Goal: Task Accomplishment & Management: Use online tool/utility

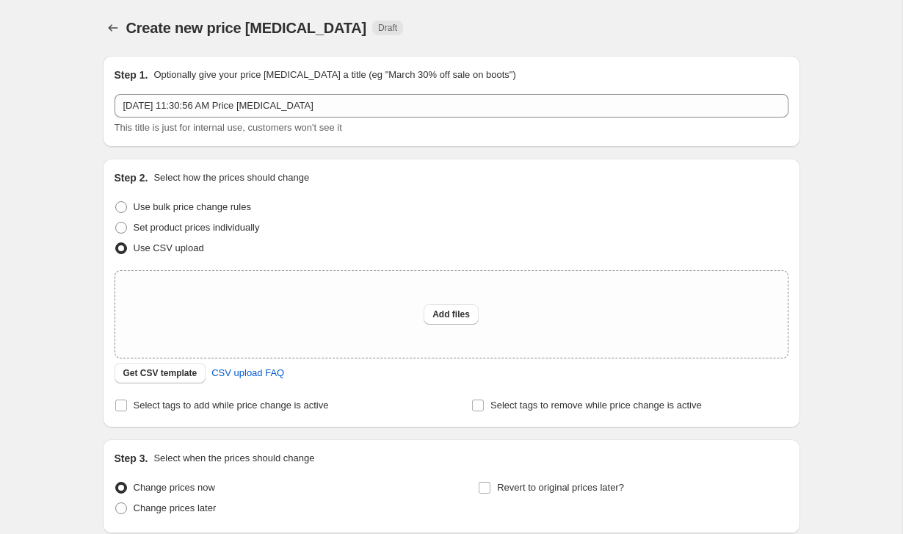
scroll to position [121, 0]
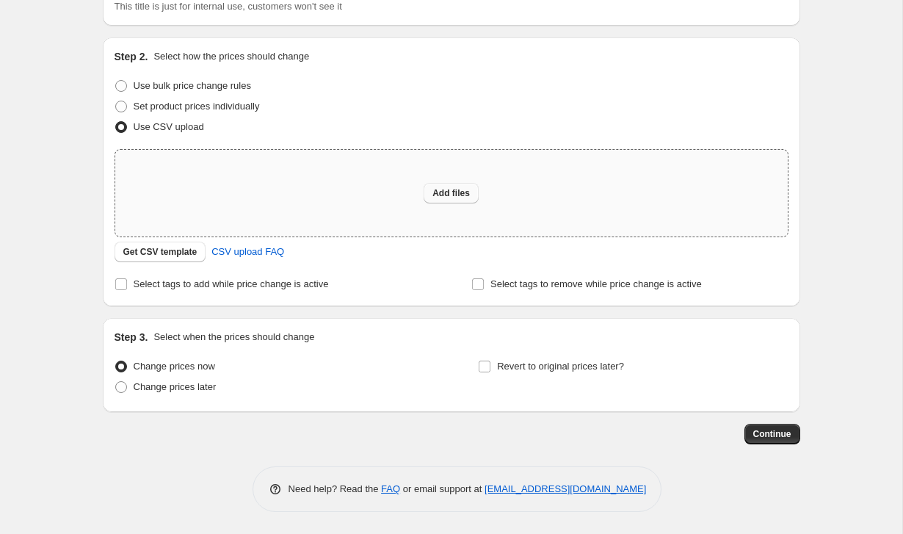
click at [449, 192] on span "Add files" at bounding box center [450, 193] width 37 height 12
type input "C:\fakepath\csv_template_user_65792.csv"
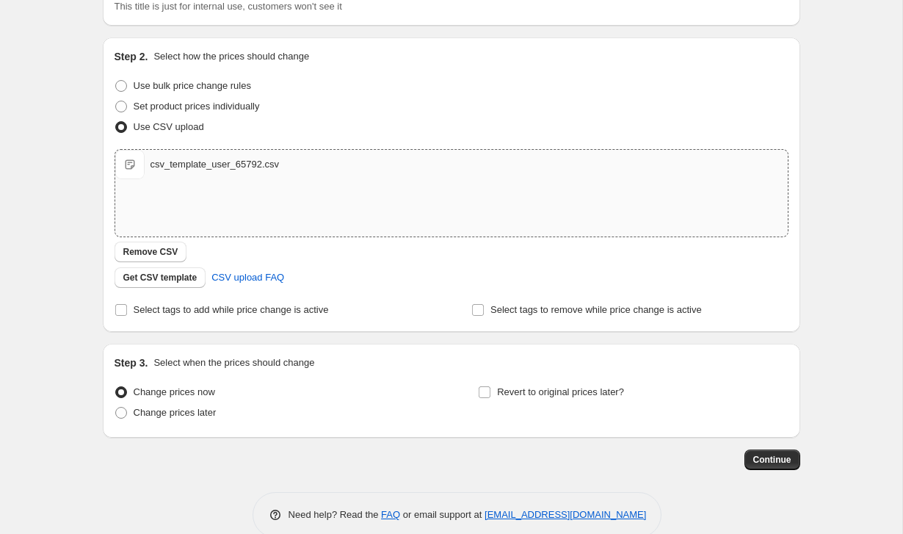
click at [171, 167] on div "csv_template_user_65792.csv" at bounding box center [214, 164] width 129 height 15
type input "C:\fakepath\csv_template_user_65792.csv"
click at [486, 393] on input "Revert to original prices later?" at bounding box center [485, 392] width 12 height 12
checkbox input "true"
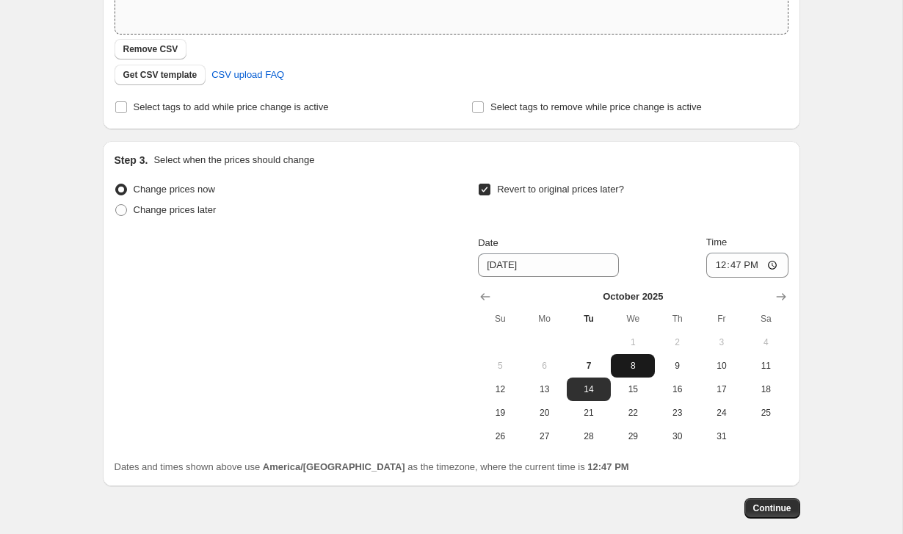
scroll to position [332, 0]
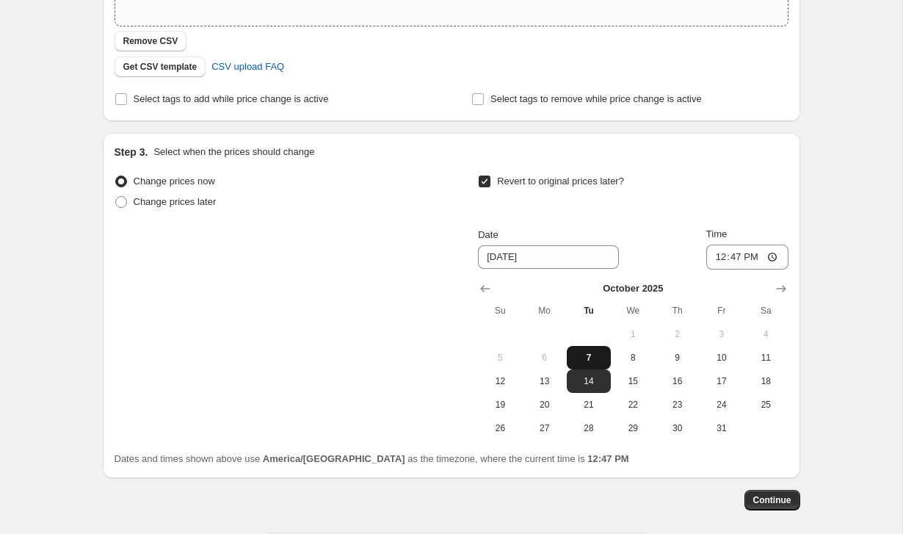
click at [590, 361] on span "7" at bounding box center [588, 358] width 32 height 12
type input "[DATE]"
click at [754, 258] on input "12:47" at bounding box center [747, 256] width 82 height 25
click at [732, 258] on input "12:47" at bounding box center [747, 256] width 82 height 25
click at [754, 258] on input "12:47" at bounding box center [747, 256] width 82 height 25
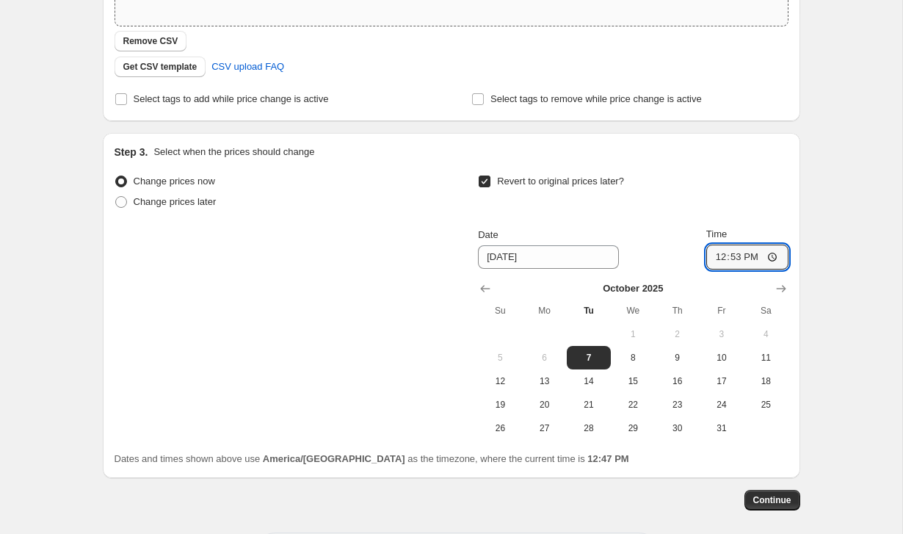
type input "12:53"
click at [831, 353] on div "Create new price [MEDICAL_DATA]. This page is ready Create new price [MEDICAL_D…" at bounding box center [451, 133] width 902 height 931
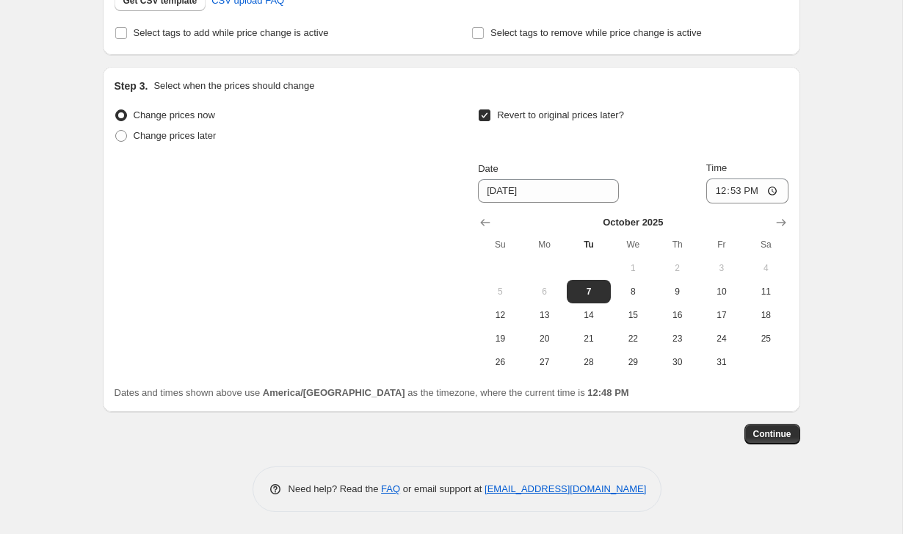
scroll to position [399, 0]
click at [771, 440] on button "Continue" at bounding box center [772, 433] width 56 height 21
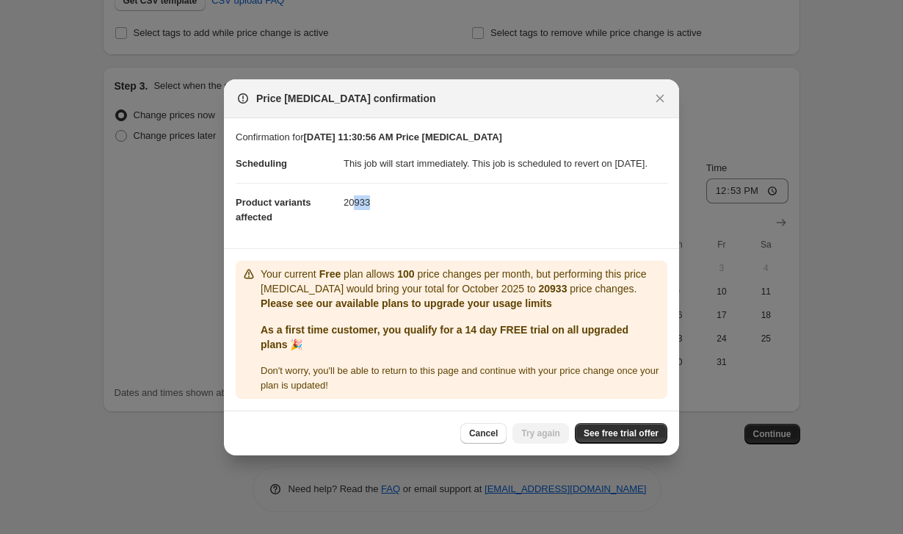
drag, startPoint x: 357, startPoint y: 210, endPoint x: 376, endPoint y: 211, distance: 19.1
click at [376, 211] on dd "20933" at bounding box center [505, 202] width 324 height 39
click at [607, 439] on span "See free trial offer" at bounding box center [620, 433] width 75 height 12
click at [658, 91] on icon "Close" at bounding box center [659, 98] width 15 height 15
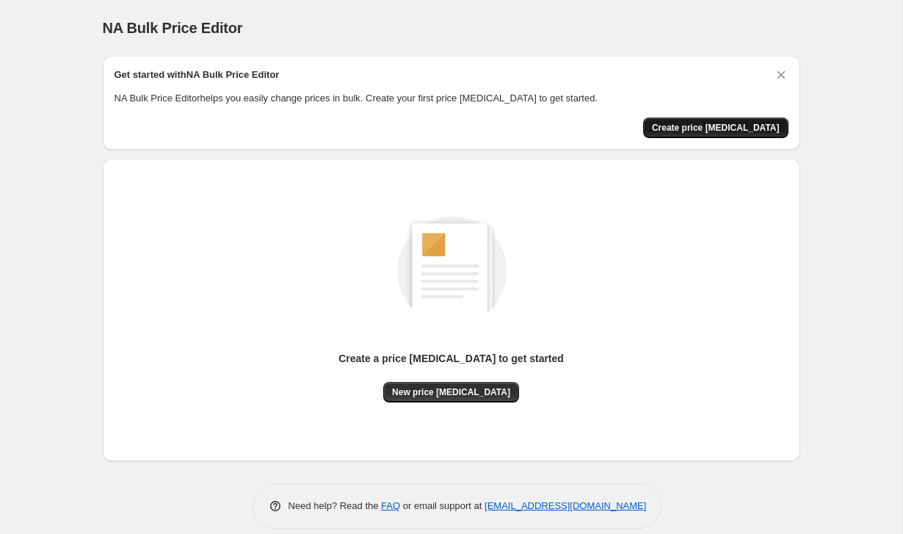
click at [708, 129] on span "Create price change job" at bounding box center [716, 128] width 128 height 12
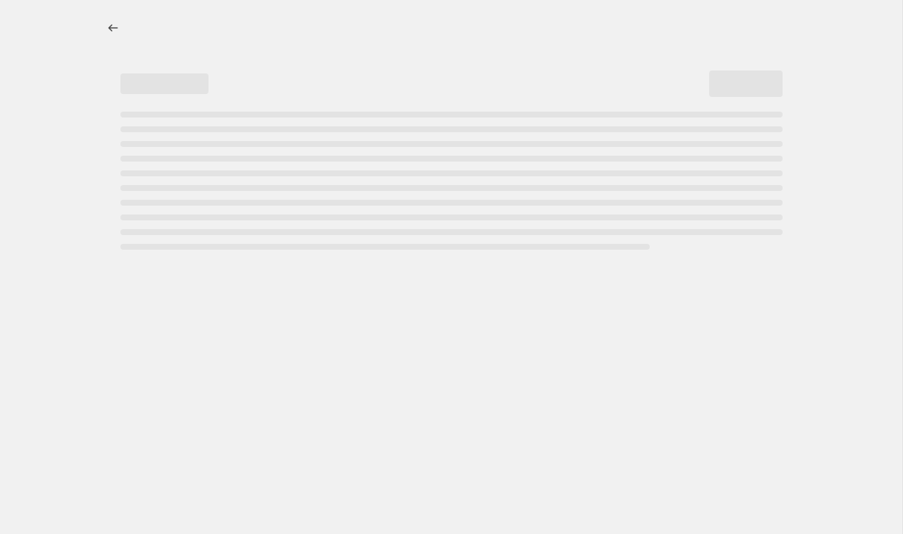
select select "percentage"
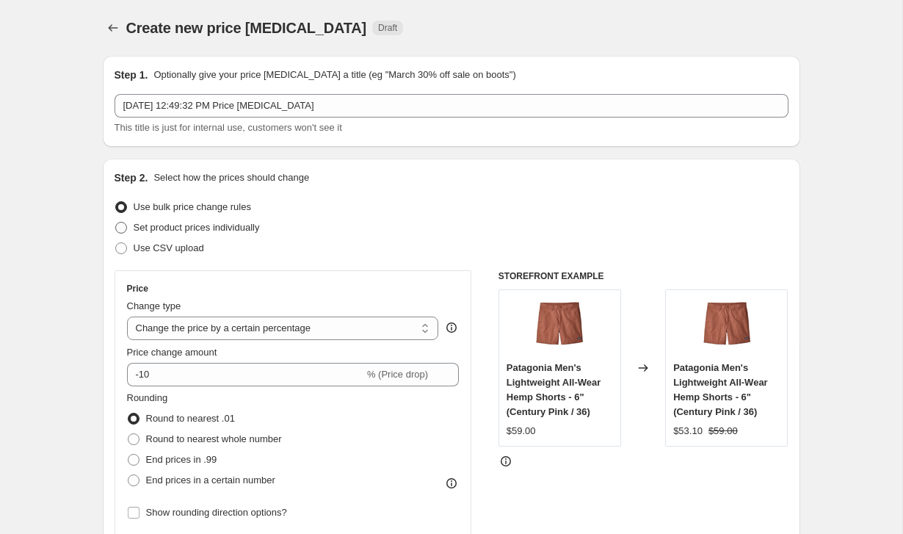
click at [211, 228] on span "Set product prices individually" at bounding box center [197, 227] width 126 height 11
click at [116, 222] on input "Set product prices individually" at bounding box center [115, 222] width 1 height 1
radio input "true"
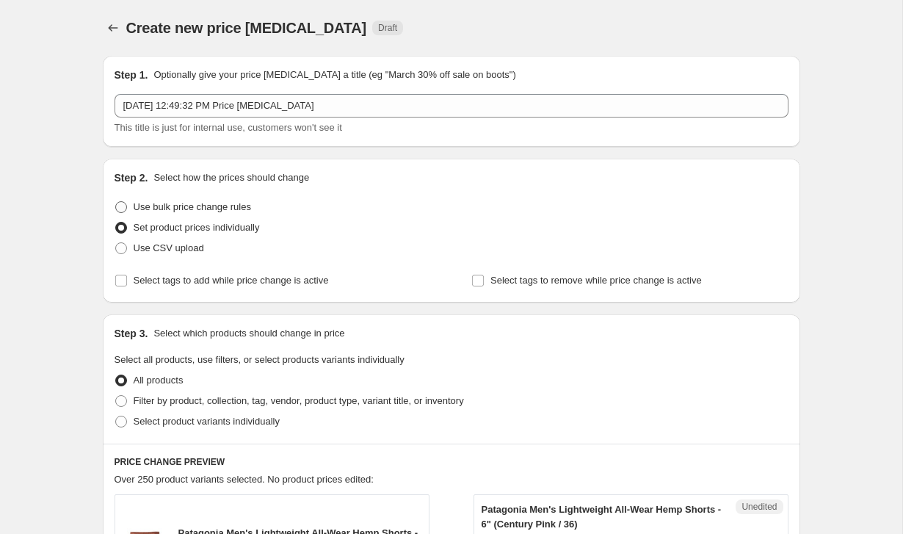
click at [166, 206] on span "Use bulk price change rules" at bounding box center [192, 206] width 117 height 11
click at [116, 202] on input "Use bulk price change rules" at bounding box center [115, 201] width 1 height 1
radio input "true"
select select "percentage"
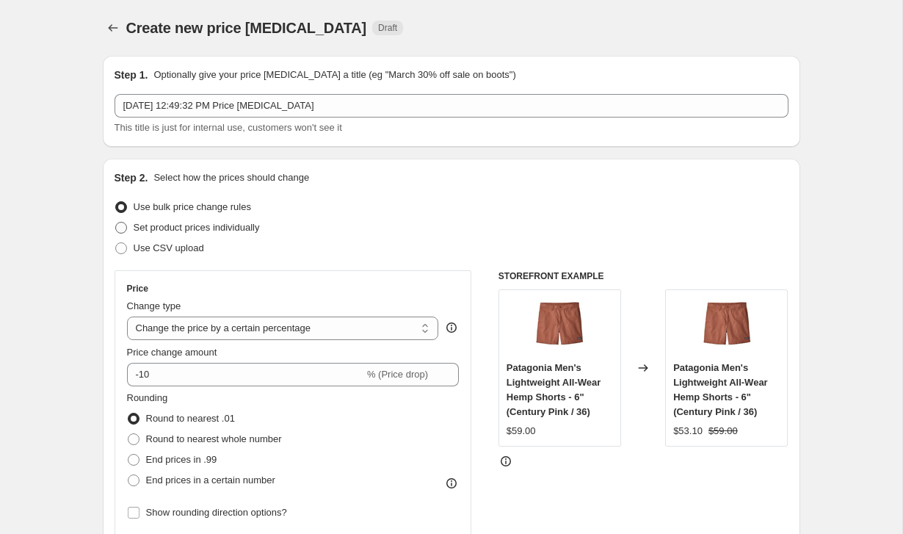
click at [123, 230] on span at bounding box center [121, 228] width 12 height 12
click at [116, 222] on input "Set product prices individually" at bounding box center [115, 222] width 1 height 1
radio input "true"
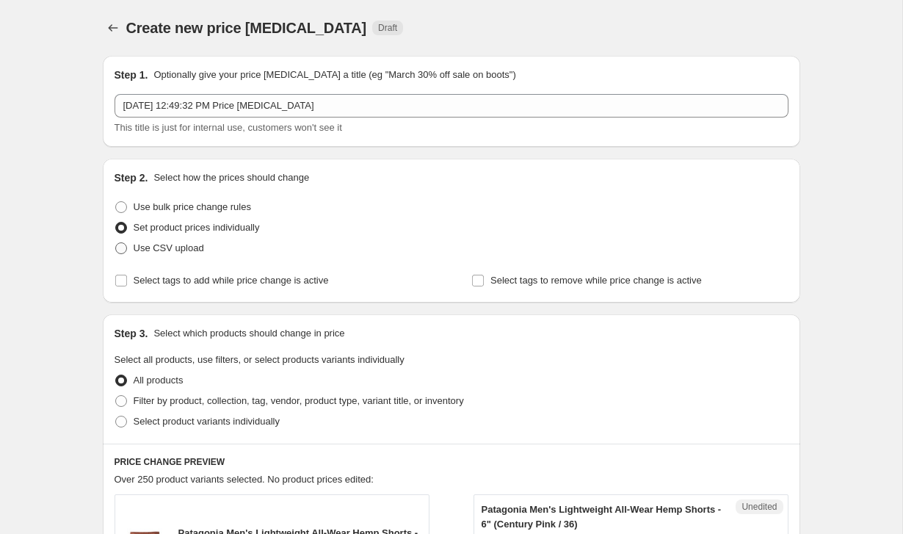
click at [124, 253] on span at bounding box center [121, 248] width 12 height 12
click at [116, 243] on input "Use CSV upload" at bounding box center [115, 242] width 1 height 1
radio input "true"
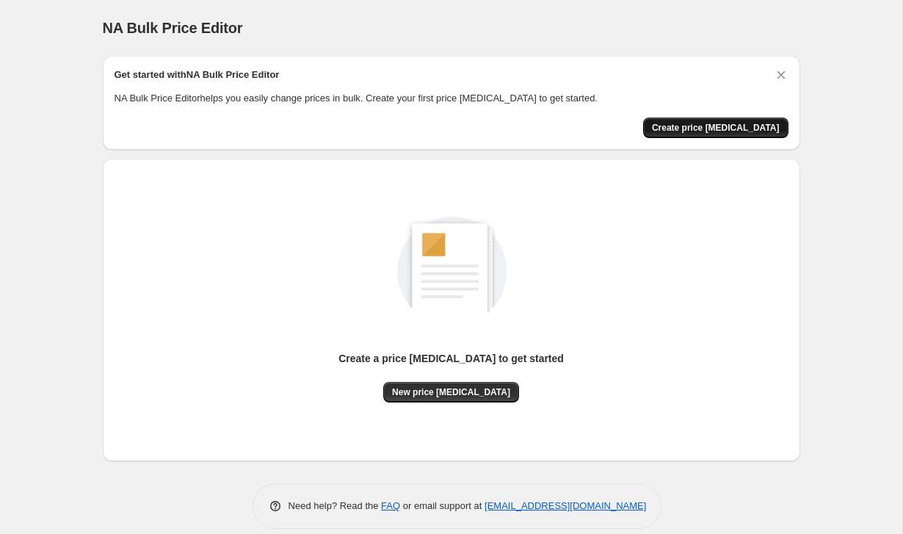
click at [724, 123] on span "Create price [MEDICAL_DATA]" at bounding box center [716, 128] width 128 height 12
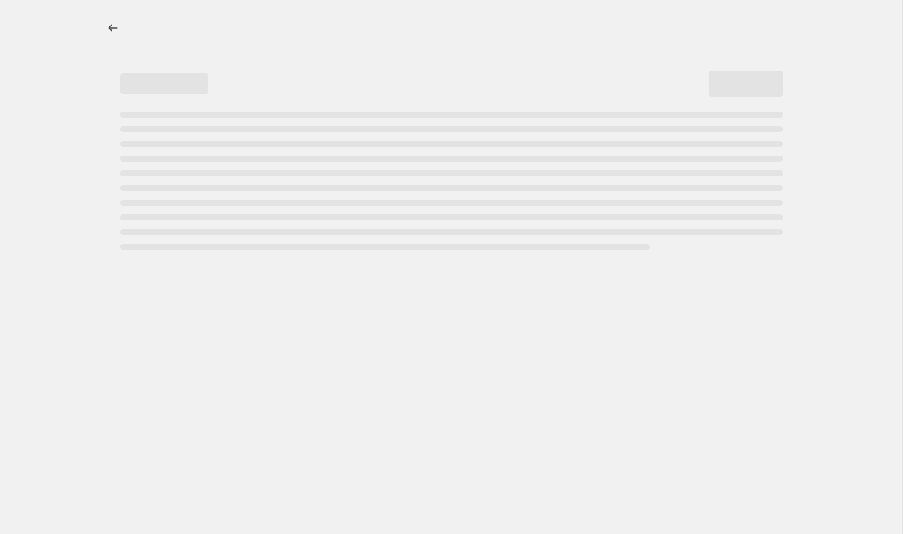
select select "percentage"
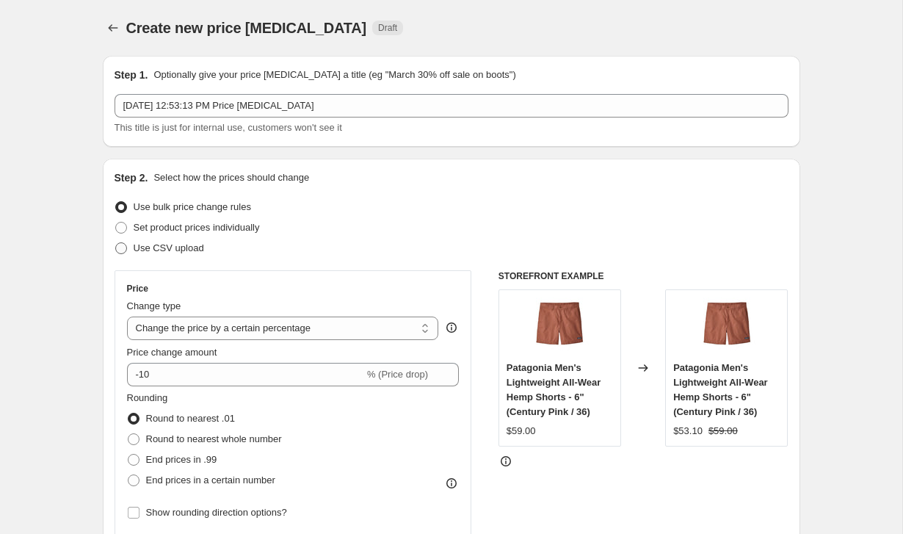
click at [119, 249] on span at bounding box center [121, 248] width 12 height 12
click at [116, 243] on input "Use CSV upload" at bounding box center [115, 242] width 1 height 1
radio input "true"
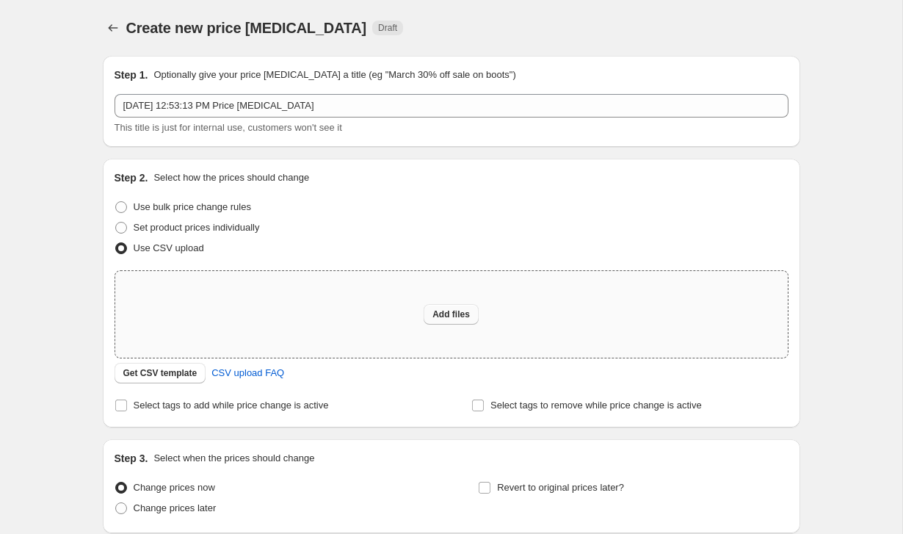
click at [442, 313] on span "Add files" at bounding box center [450, 314] width 37 height 12
type input "C:\fakepath\Book14.xlsx"
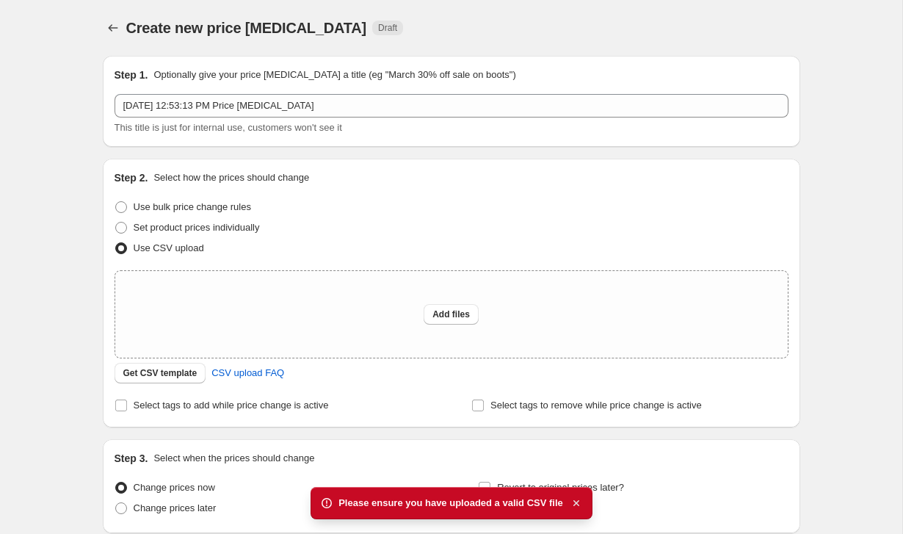
click at [578, 501] on icon "button" at bounding box center [576, 503] width 6 height 6
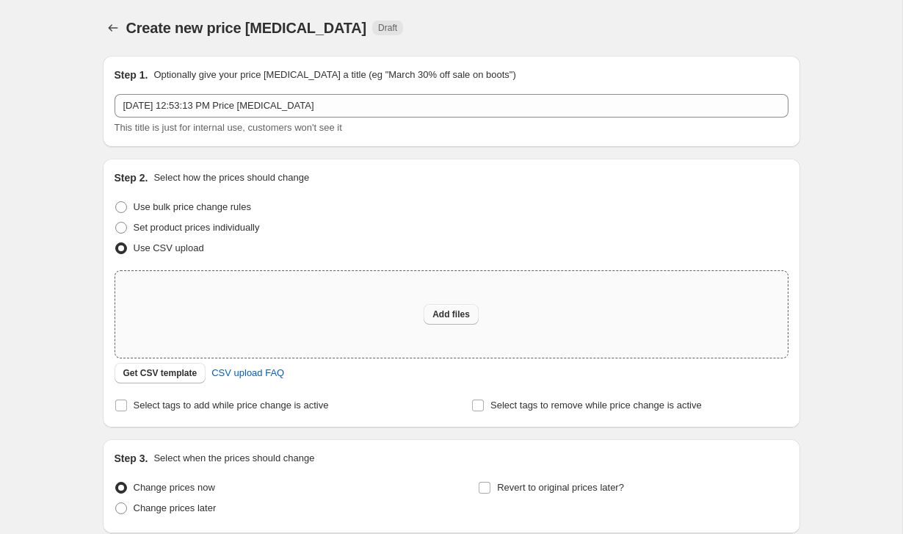
click at [435, 314] on span "Add files" at bounding box center [450, 314] width 37 height 12
type input "C:\fakepath\Book14.csv"
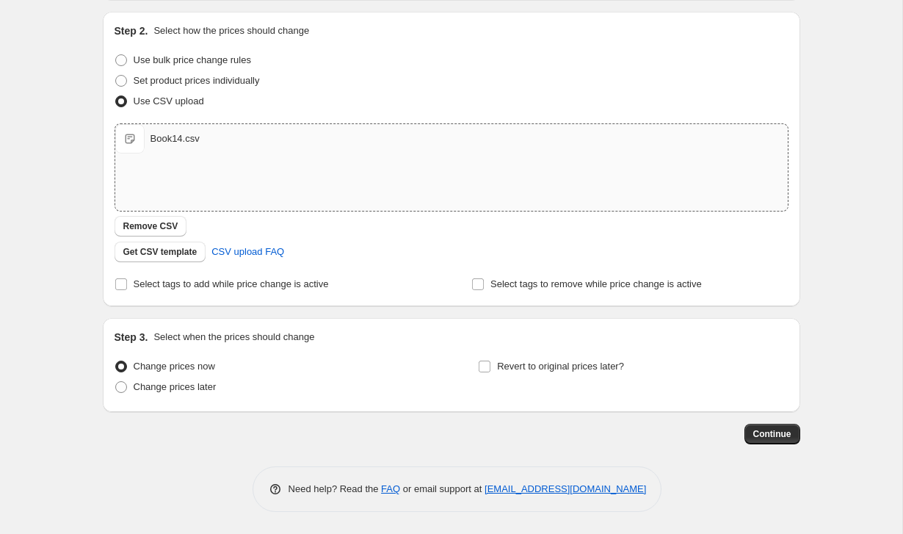
scroll to position [147, 0]
click at [486, 356] on label "Revert to original prices later?" at bounding box center [551, 366] width 146 height 21
click at [486, 360] on input "Revert to original prices later?" at bounding box center [485, 366] width 12 height 12
checkbox input "true"
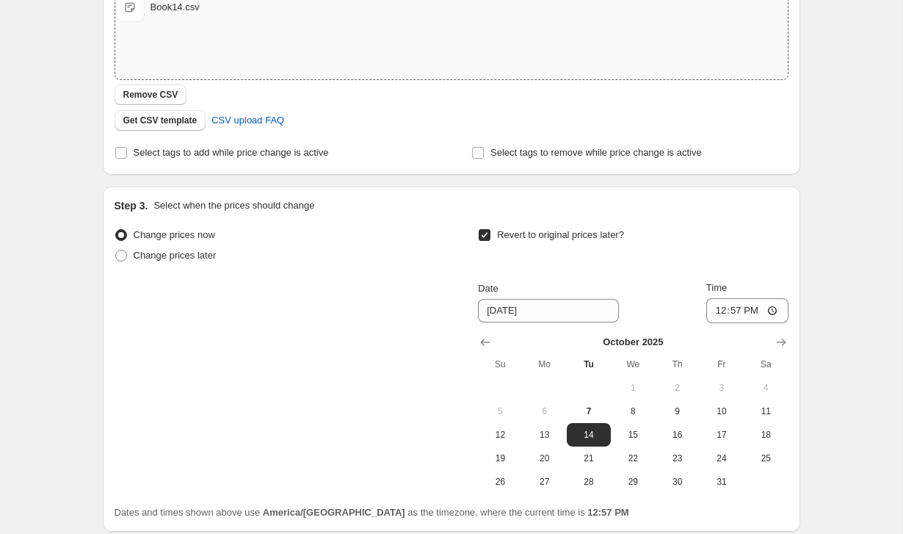
scroll to position [295, 0]
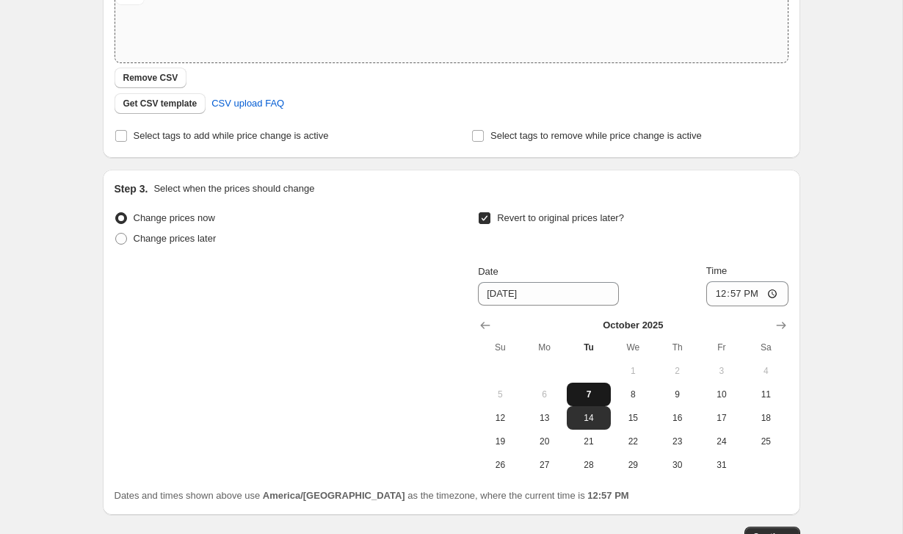
click at [581, 393] on span "7" at bounding box center [588, 394] width 32 height 12
type input "[DATE]"
click at [749, 297] on input "12:57" at bounding box center [747, 293] width 82 height 25
click at [738, 296] on input "12:57" at bounding box center [747, 293] width 82 height 25
type input "13:03"
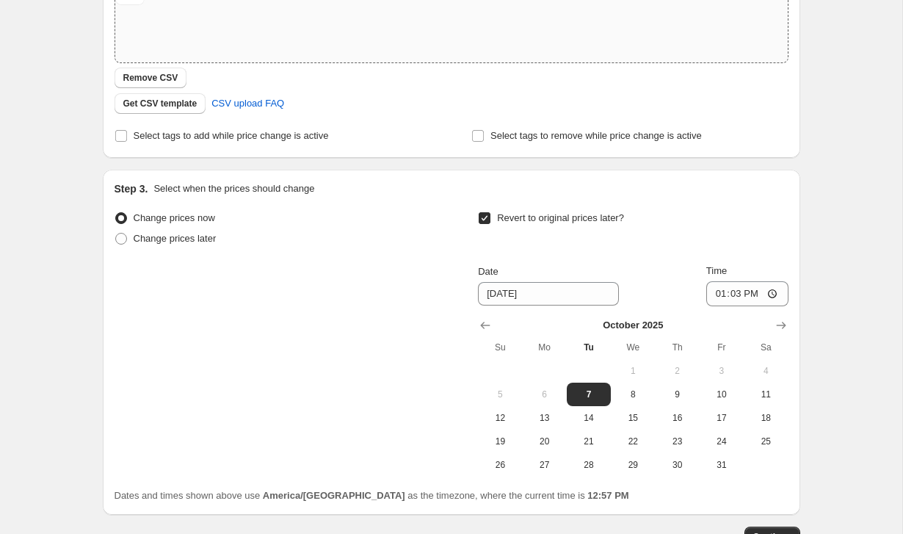
click at [846, 252] on div "Create new price change job. This page is ready Create new price change job Dra…" at bounding box center [451, 170] width 902 height 931
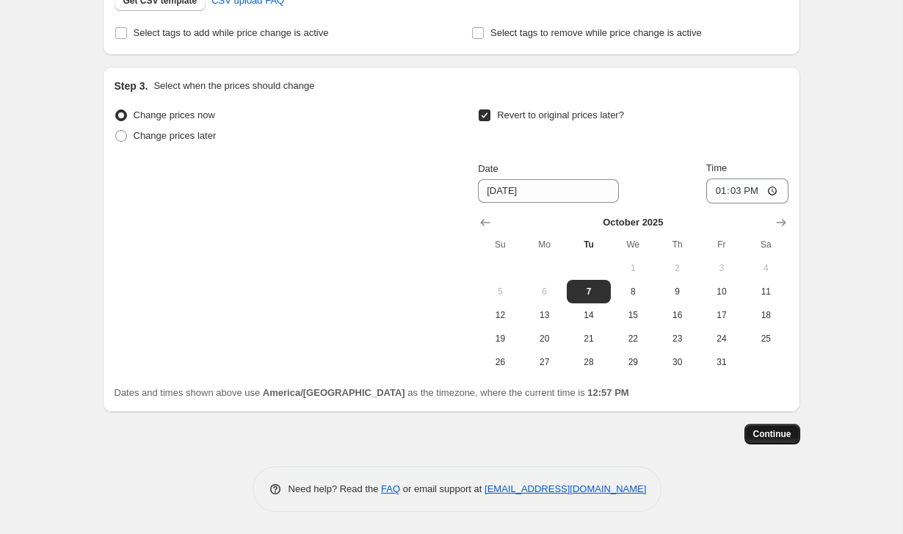
scroll to position [399, 0]
click at [770, 432] on span "Continue" at bounding box center [772, 434] width 38 height 12
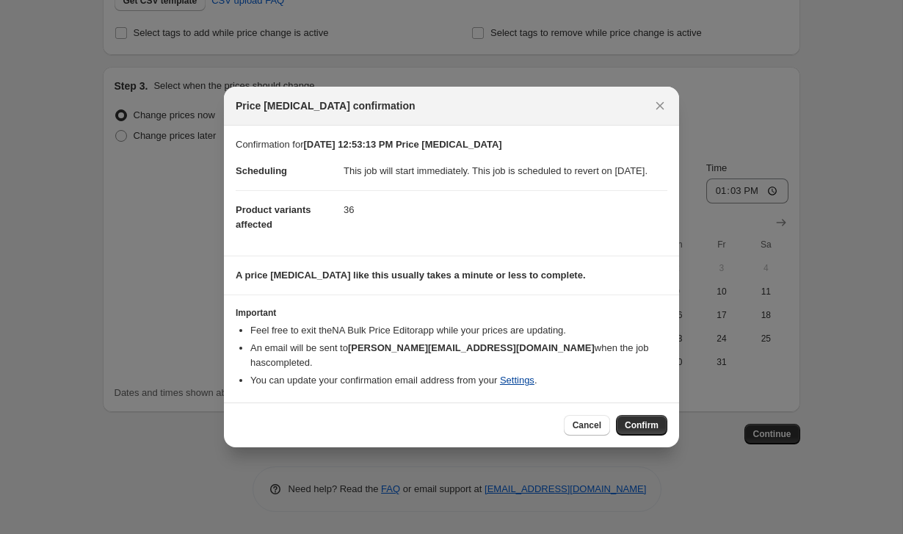
click at [528, 384] on link "Settings" at bounding box center [517, 379] width 34 height 11
click at [635, 428] on span "Confirm" at bounding box center [642, 425] width 34 height 12
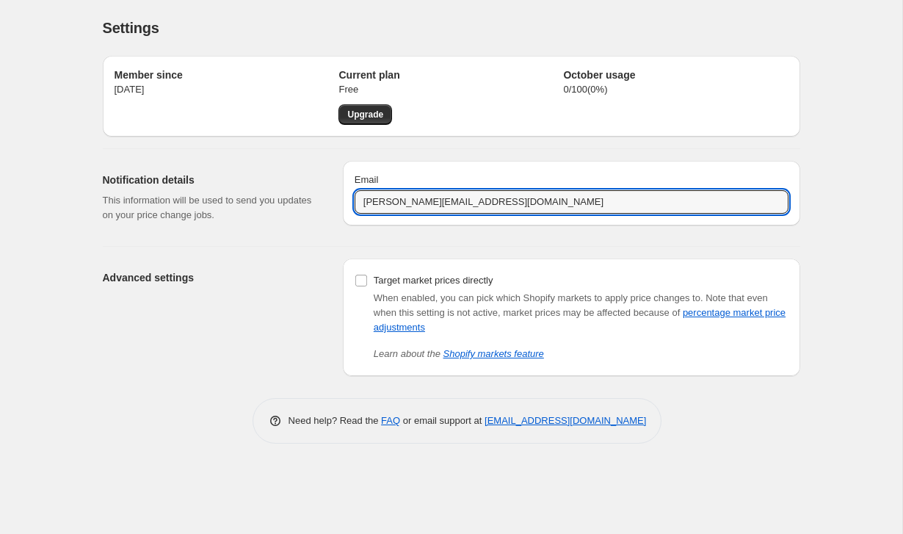
drag, startPoint x: 393, startPoint y: 205, endPoint x: 242, endPoint y: 230, distance: 153.4
click at [242, 230] on div "Notification details This information will be used to send you updates on your …" at bounding box center [445, 191] width 709 height 85
click at [389, 206] on input "[PERSON_NAME][EMAIL_ADDRESS][DOMAIN_NAME]" at bounding box center [571, 201] width 434 height 23
drag, startPoint x: 389, startPoint y: 206, endPoint x: 359, endPoint y: 205, distance: 30.1
click at [359, 205] on input "[PERSON_NAME][EMAIL_ADDRESS][DOMAIN_NAME]" at bounding box center [571, 201] width 434 height 23
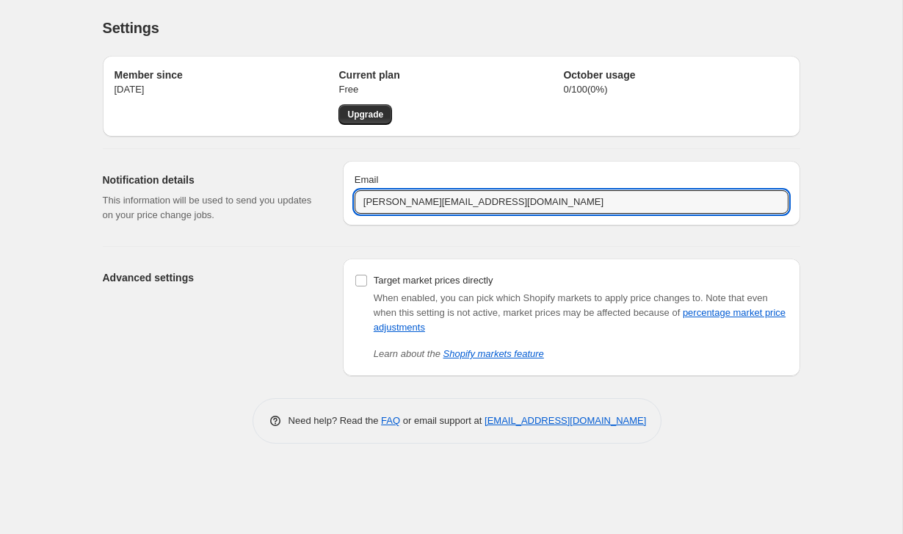
type input "paul@blackflagoutfitters.com"
click at [587, 25] on div "Settings" at bounding box center [451, 28] width 697 height 21
